Goal: Task Accomplishment & Management: Manage account settings

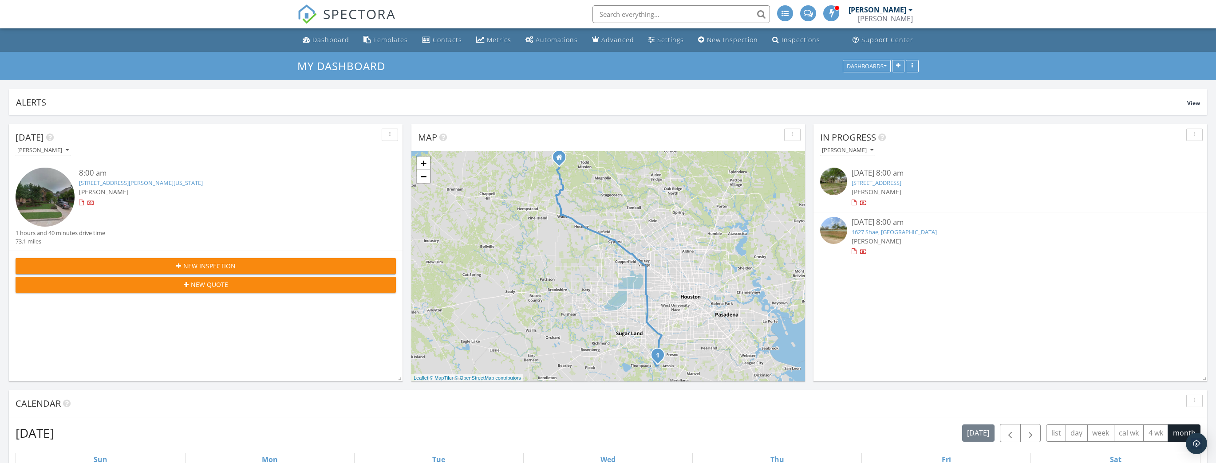
scroll to position [1418, 1227]
click at [698, 12] on input "text" at bounding box center [682, 14] width 178 height 18
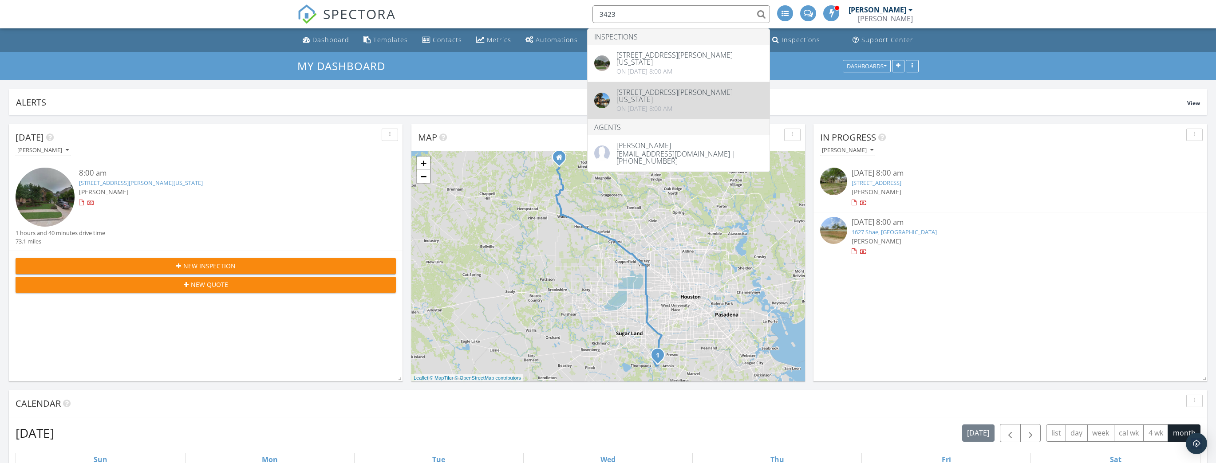
type input "3423"
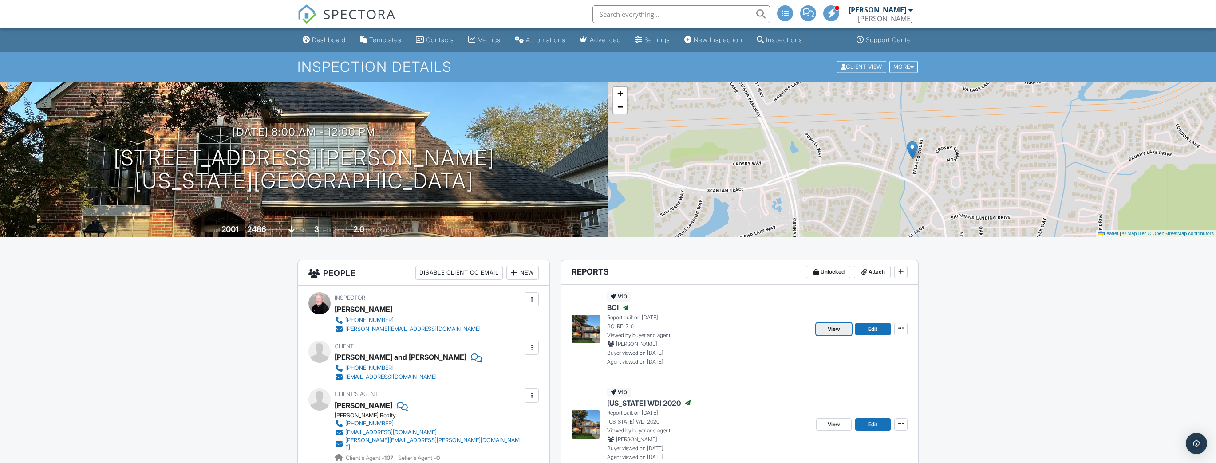
click at [835, 329] on span "View" at bounding box center [834, 329] width 12 height 9
click at [325, 39] on div "Dashboard" at bounding box center [329, 40] width 34 height 8
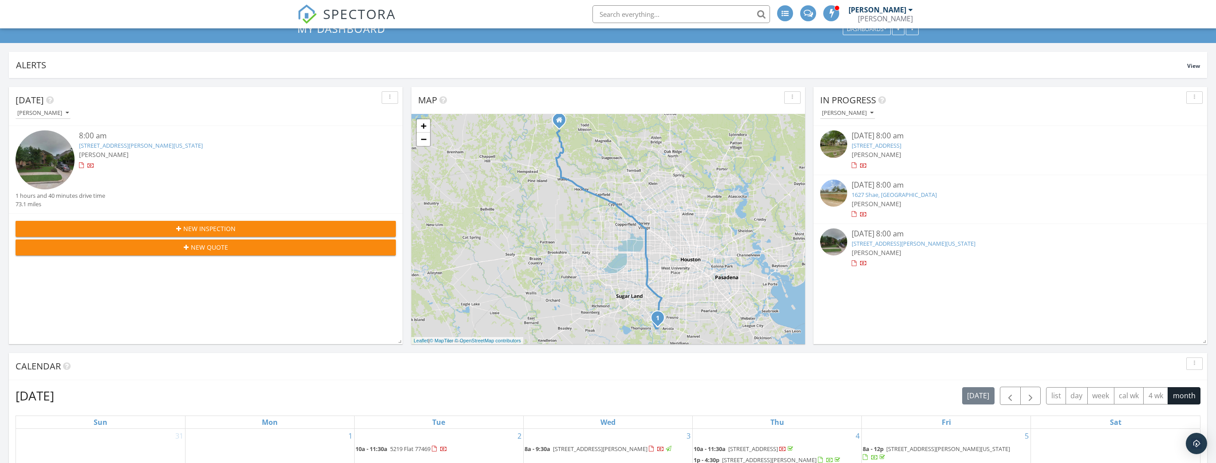
scroll to position [71, 0]
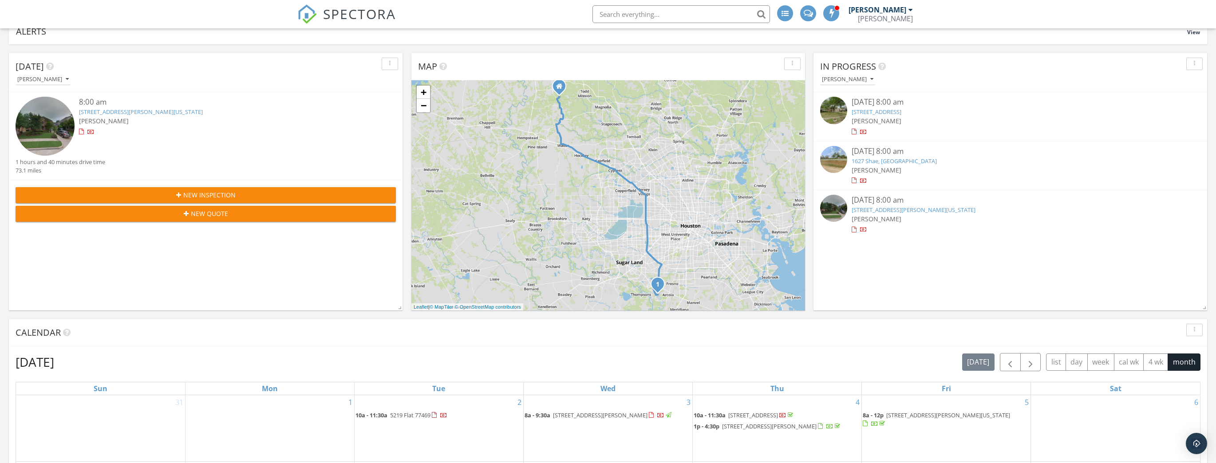
click at [880, 208] on link "3423 Velasco Ct, Missouri City, TX 77459" at bounding box center [914, 210] width 124 height 8
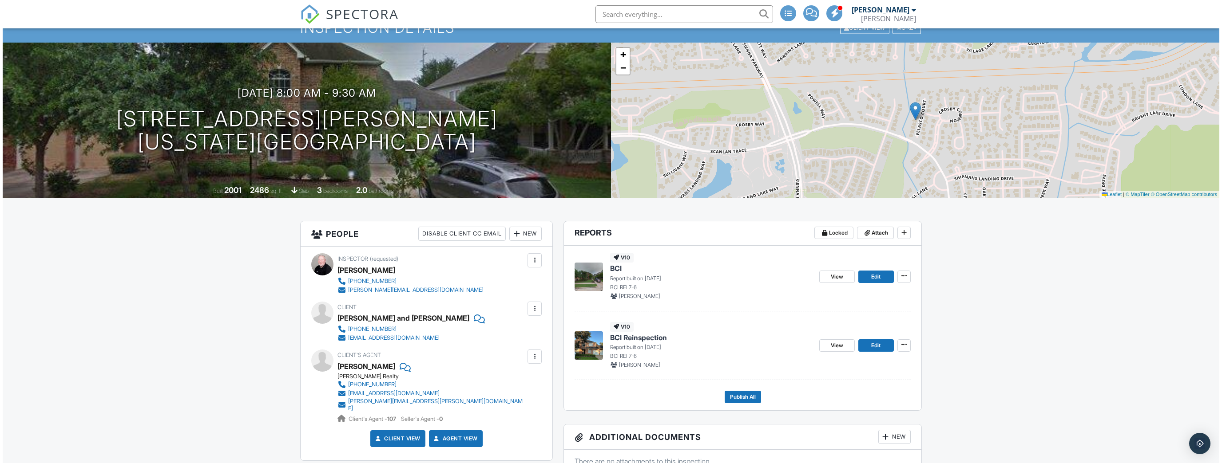
scroll to position [36, 0]
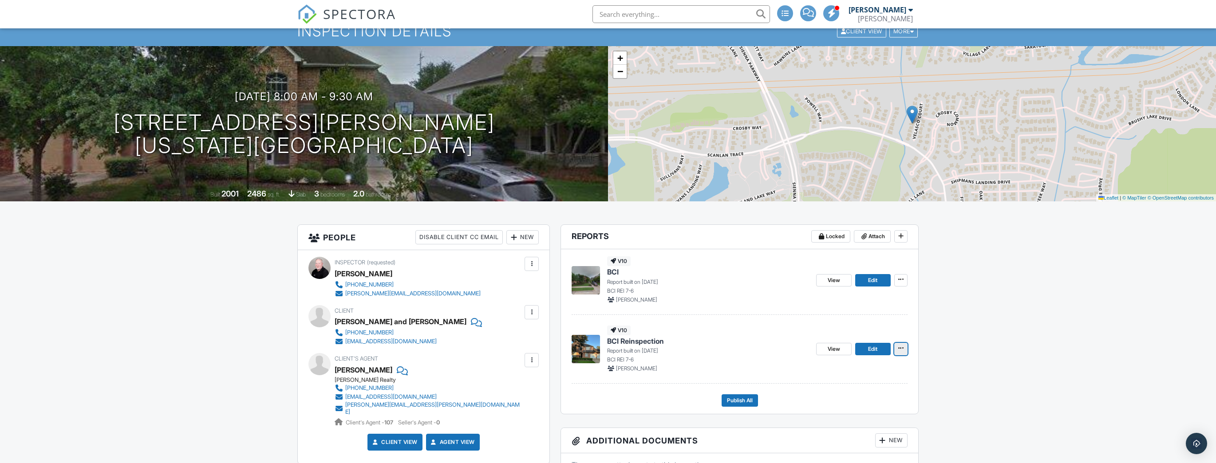
click at [902, 346] on icon at bounding box center [900, 348] width 5 height 6
click at [851, 433] on input "Delete Report" at bounding box center [856, 436] width 91 height 20
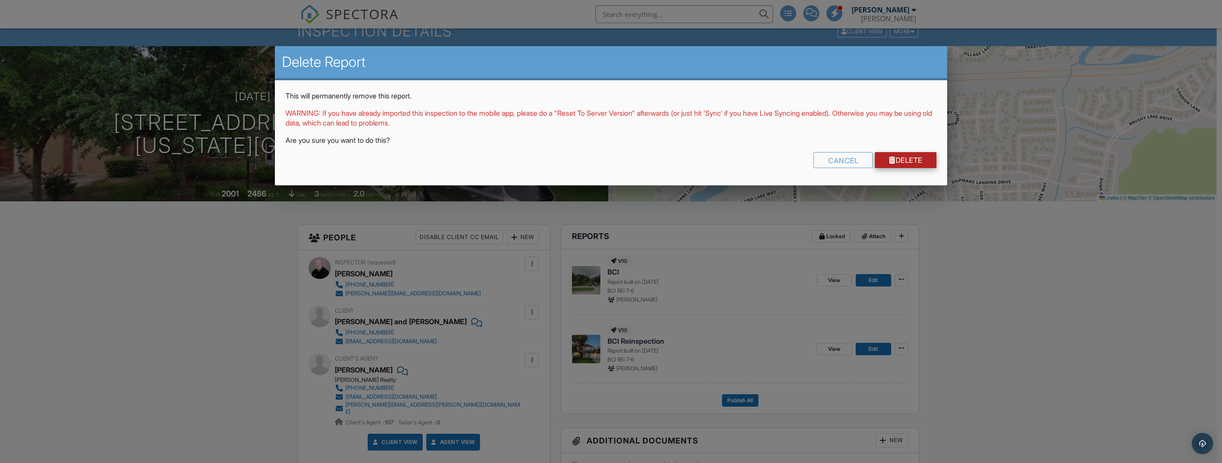
click at [918, 166] on link "Delete" at bounding box center [905, 160] width 62 height 16
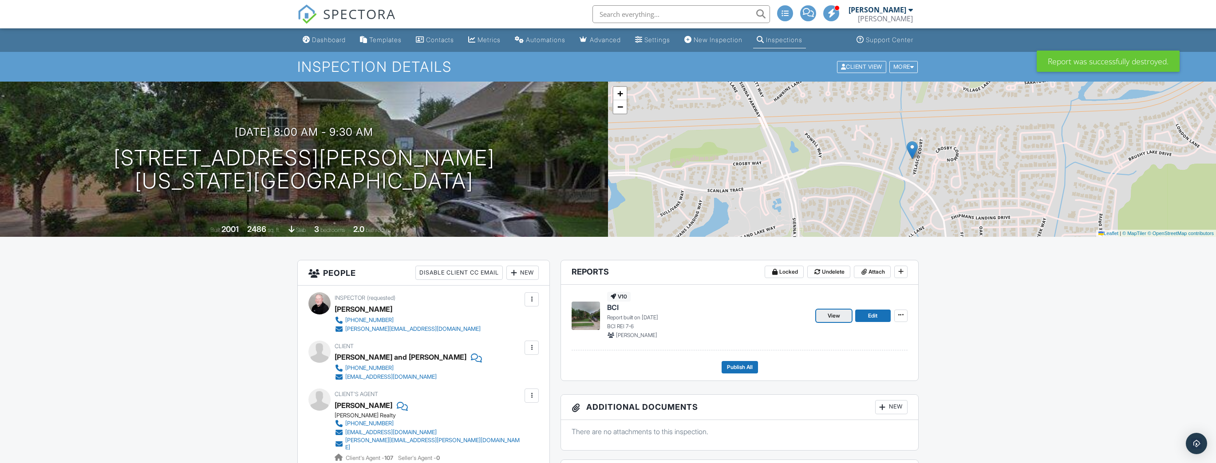
click at [838, 316] on span "View" at bounding box center [834, 316] width 12 height 9
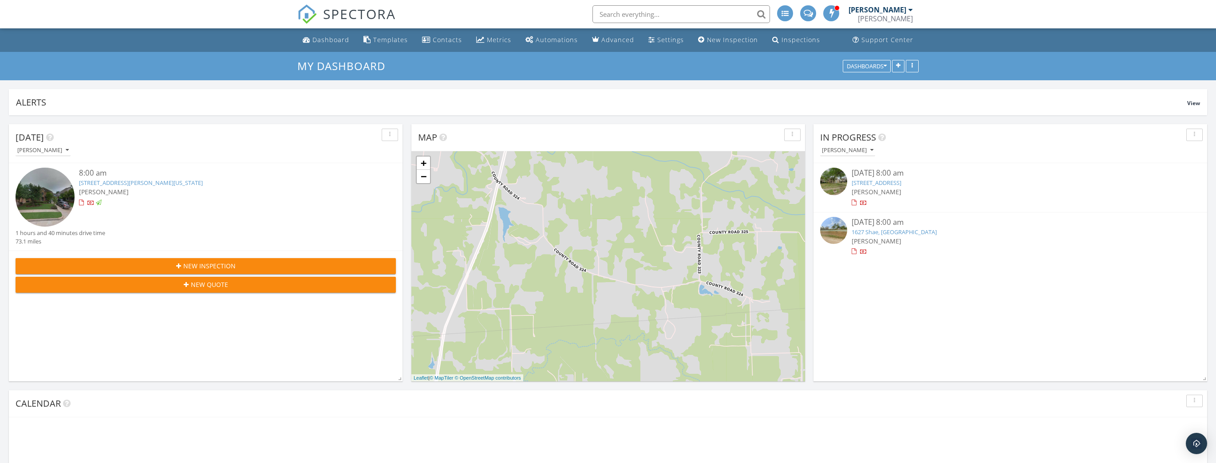
scroll to position [190, 394]
